Goal: Task Accomplishment & Management: Understand process/instructions

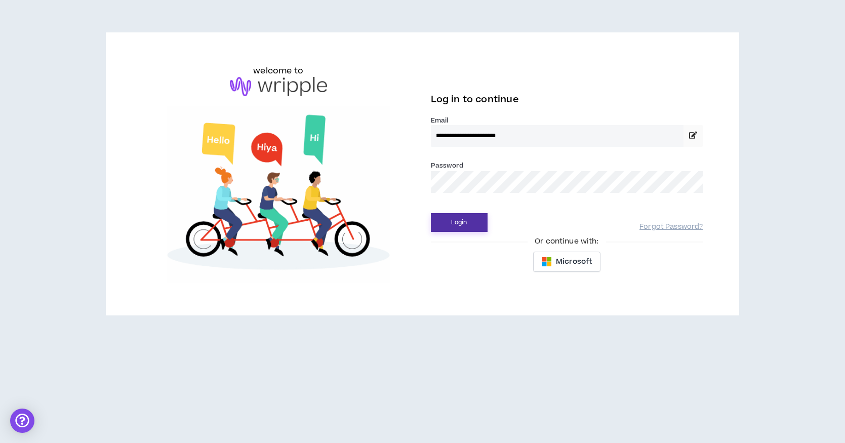
click at [457, 225] on button "Login" at bounding box center [459, 222] width 57 height 19
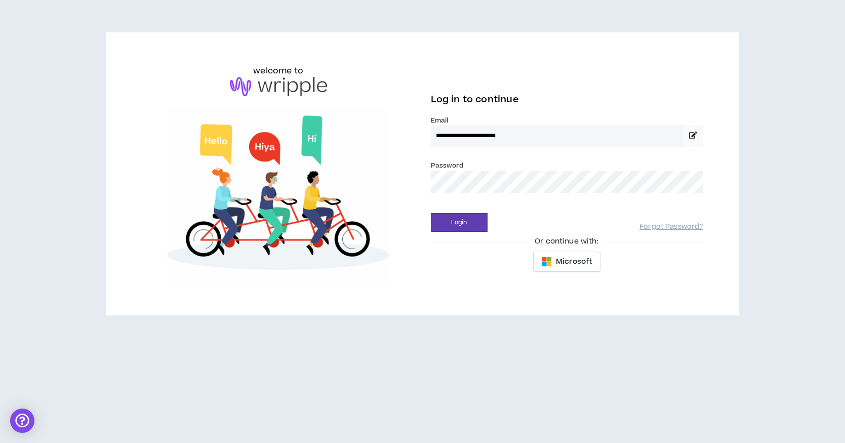
click at [459, 222] on button "Login" at bounding box center [459, 222] width 57 height 19
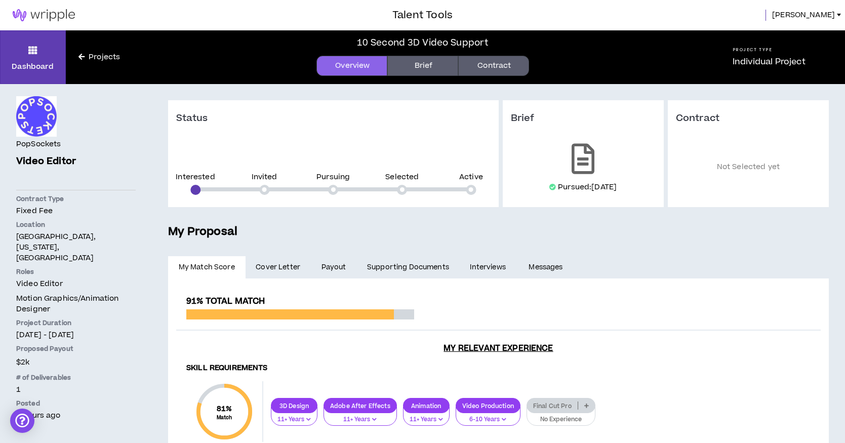
click at [477, 67] on link "Contract" at bounding box center [493, 66] width 71 height 20
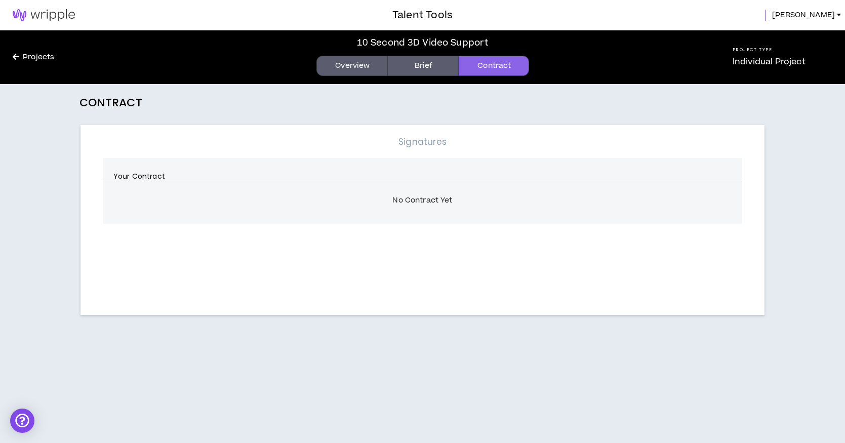
click at [434, 63] on link "Brief" at bounding box center [422, 66] width 71 height 20
